Goal: Navigation & Orientation: Go to known website

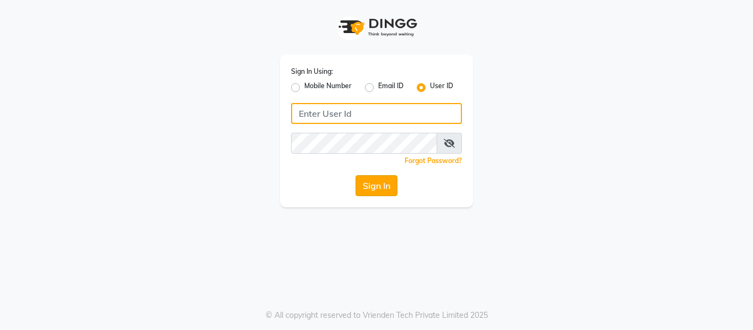
type input "opalsalon@123"
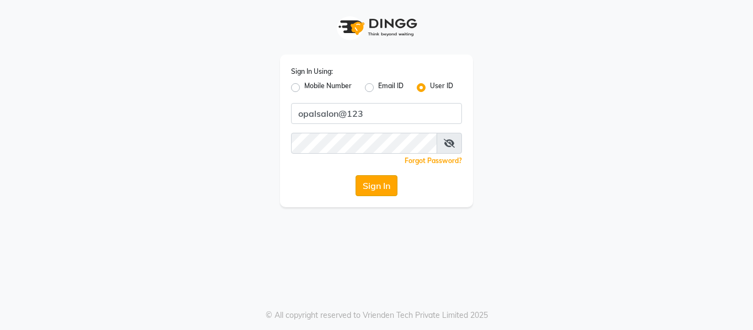
click at [377, 185] on button "Sign In" at bounding box center [376, 185] width 42 height 21
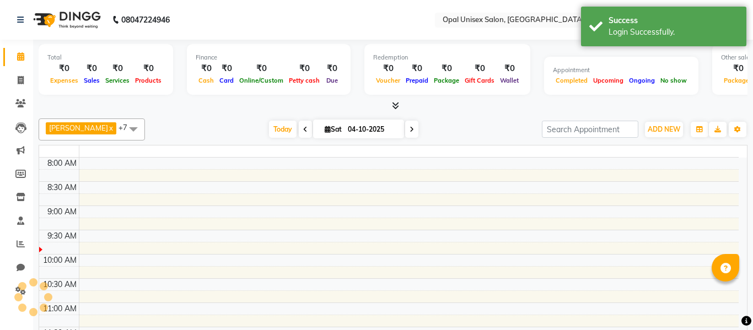
select select "en"
